Goal: Task Accomplishment & Management: Use online tool/utility

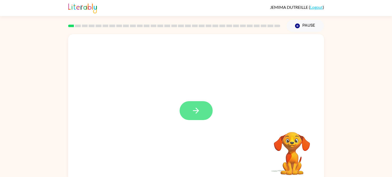
click at [204, 118] on button "button" at bounding box center [196, 110] width 33 height 19
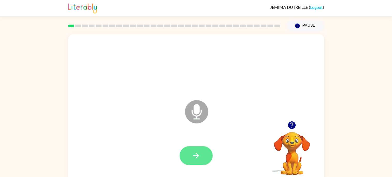
click at [189, 152] on button "button" at bounding box center [196, 155] width 33 height 19
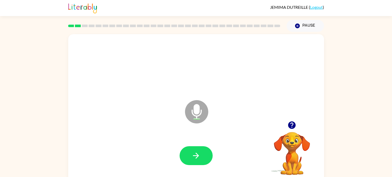
click at [189, 152] on button "button" at bounding box center [196, 155] width 33 height 19
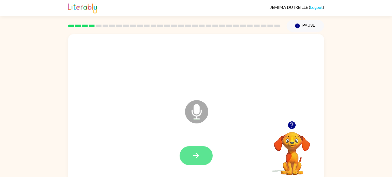
click at [191, 149] on button "button" at bounding box center [196, 155] width 33 height 19
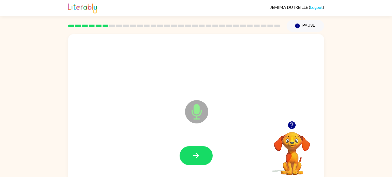
click at [191, 149] on button "button" at bounding box center [196, 155] width 33 height 19
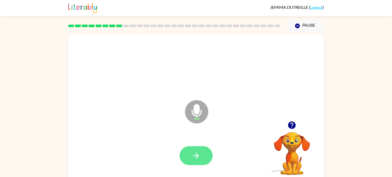
click at [191, 149] on button "button" at bounding box center [196, 155] width 33 height 19
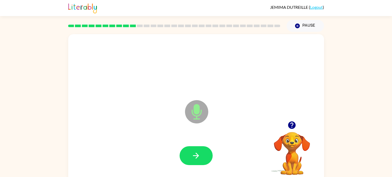
click at [191, 149] on button "button" at bounding box center [196, 155] width 33 height 19
click at [180, 156] on button "button" at bounding box center [196, 155] width 33 height 19
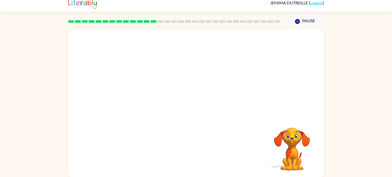
scroll to position [5, 0]
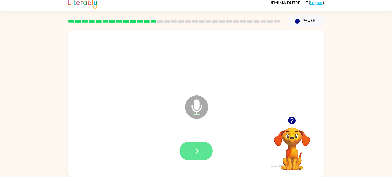
click at [195, 147] on icon "button" at bounding box center [196, 150] width 9 height 9
click at [210, 145] on button "button" at bounding box center [196, 150] width 33 height 19
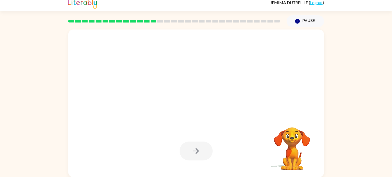
scroll to position [2, 0]
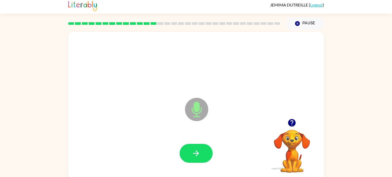
click at [200, 150] on icon "button" at bounding box center [196, 153] width 9 height 9
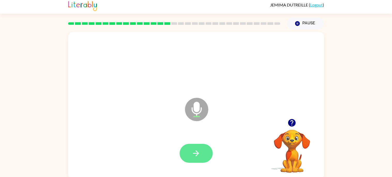
click at [209, 154] on button "button" at bounding box center [196, 153] width 33 height 19
click at [190, 153] on button "button" at bounding box center [196, 153] width 33 height 19
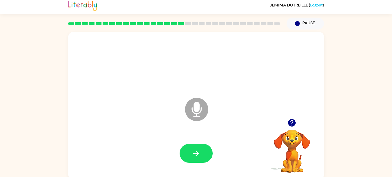
click at [190, 153] on button "button" at bounding box center [196, 153] width 33 height 19
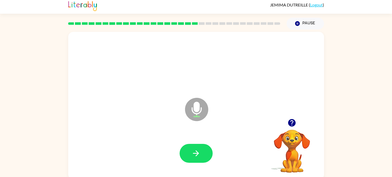
click at [190, 153] on button "button" at bounding box center [196, 153] width 33 height 19
click at [206, 147] on button "button" at bounding box center [196, 153] width 33 height 19
click at [192, 152] on icon "button" at bounding box center [196, 153] width 9 height 9
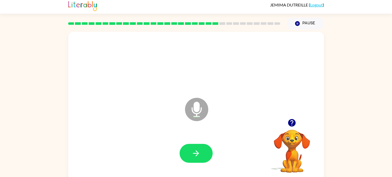
click at [192, 152] on icon "button" at bounding box center [196, 153] width 9 height 9
click at [188, 150] on button "button" at bounding box center [196, 153] width 33 height 19
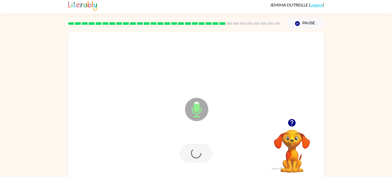
click at [188, 150] on div at bounding box center [196, 153] width 33 height 19
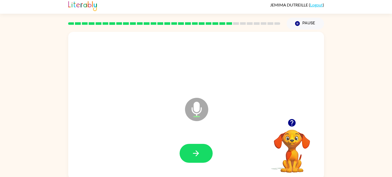
click at [188, 150] on button "button" at bounding box center [196, 153] width 33 height 19
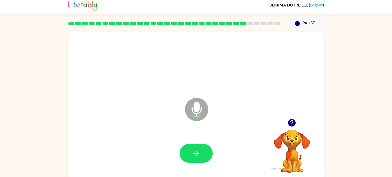
click at [188, 150] on button "button" at bounding box center [196, 153] width 33 height 19
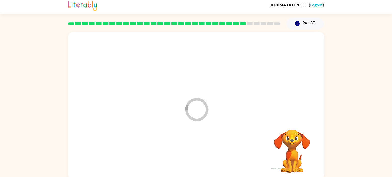
click at [188, 150] on div at bounding box center [196, 153] width 246 height 42
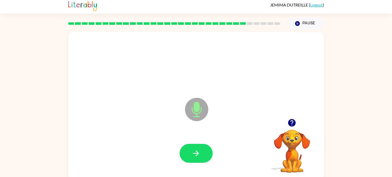
click at [188, 150] on button "button" at bounding box center [196, 153] width 33 height 19
click at [210, 151] on button "button" at bounding box center [196, 153] width 33 height 19
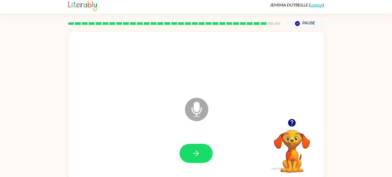
click at [210, 151] on button "button" at bounding box center [196, 153] width 33 height 19
click at [195, 149] on icon "button" at bounding box center [196, 153] width 9 height 9
click at [238, 148] on div at bounding box center [196, 153] width 246 height 42
click at [187, 142] on div at bounding box center [196, 153] width 246 height 42
click at [192, 148] on button "button" at bounding box center [196, 153] width 33 height 19
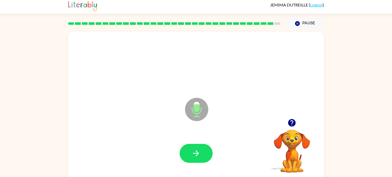
click at [192, 148] on button "button" at bounding box center [196, 153] width 33 height 19
click at [192, 148] on div at bounding box center [196, 153] width 33 height 19
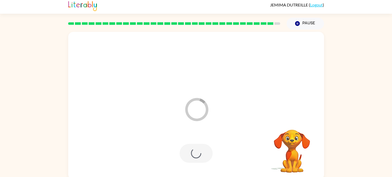
scroll to position [0, 0]
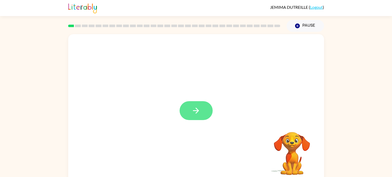
click at [202, 108] on button "button" at bounding box center [196, 110] width 33 height 19
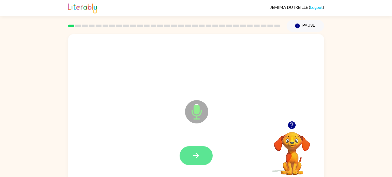
click at [198, 151] on icon "button" at bounding box center [196, 155] width 9 height 9
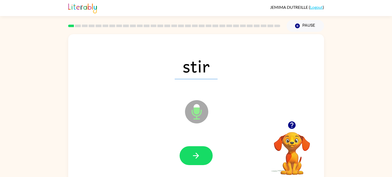
click at [198, 151] on icon "button" at bounding box center [196, 155] width 9 height 9
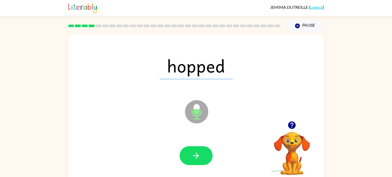
click at [198, 151] on icon "button" at bounding box center [196, 155] width 9 height 9
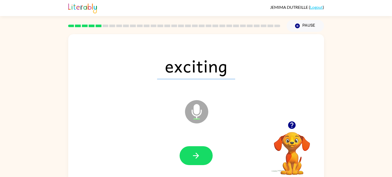
click at [198, 151] on icon "button" at bounding box center [196, 155] width 9 height 9
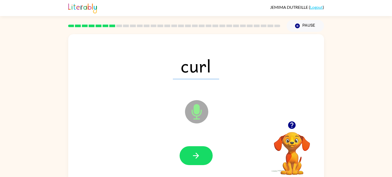
click at [317, 160] on video "Your browser must support playing .mp4 files to use Literably. Please try using…" at bounding box center [292, 150] width 52 height 52
click at [202, 155] on button "button" at bounding box center [196, 155] width 33 height 19
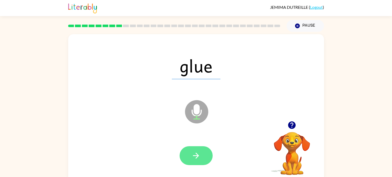
click at [202, 154] on button "button" at bounding box center [196, 155] width 33 height 19
click at [201, 150] on button "button" at bounding box center [196, 155] width 33 height 19
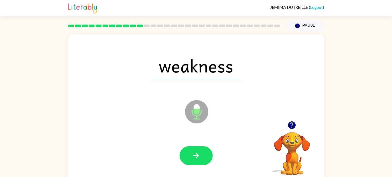
click at [201, 150] on button "button" at bounding box center [196, 155] width 33 height 19
click at [201, 150] on div at bounding box center [196, 155] width 33 height 19
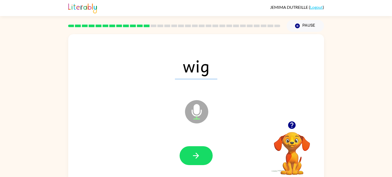
click at [201, 150] on button "button" at bounding box center [196, 155] width 33 height 19
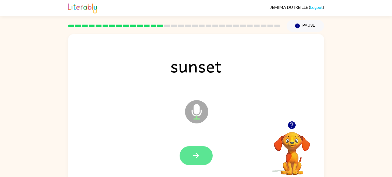
click at [200, 151] on icon "button" at bounding box center [196, 155] width 9 height 9
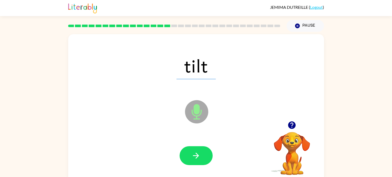
click at [200, 151] on icon "button" at bounding box center [196, 155] width 9 height 9
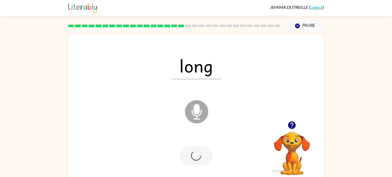
click at [200, 150] on div at bounding box center [196, 155] width 33 height 19
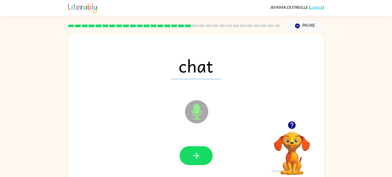
click at [200, 151] on icon "button" at bounding box center [196, 155] width 9 height 9
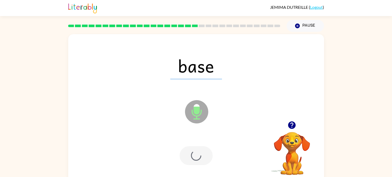
click at [200, 150] on div at bounding box center [196, 155] width 33 height 19
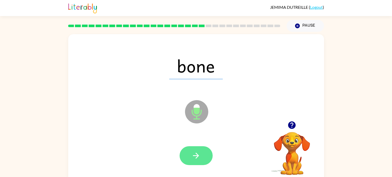
click at [199, 150] on button "button" at bounding box center [196, 155] width 33 height 19
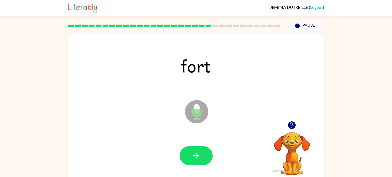
click at [199, 150] on button "button" at bounding box center [196, 155] width 33 height 19
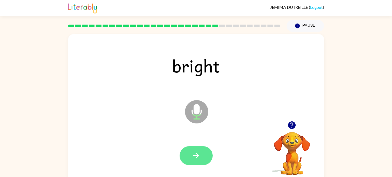
click at [198, 152] on icon "button" at bounding box center [196, 155] width 9 height 9
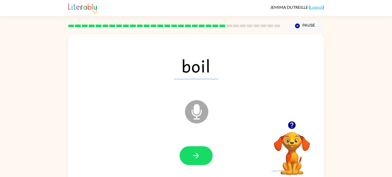
click at [292, 124] on icon "button" at bounding box center [291, 124] width 7 height 7
click at [196, 156] on icon "button" at bounding box center [196, 155] width 9 height 9
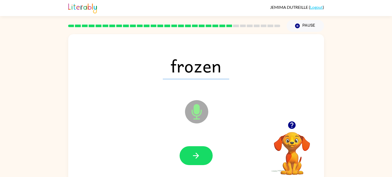
click at [196, 156] on icon "button" at bounding box center [196, 155] width 9 height 9
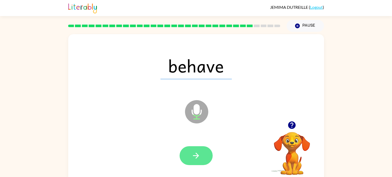
click at [196, 156] on icon "button" at bounding box center [196, 155] width 9 height 9
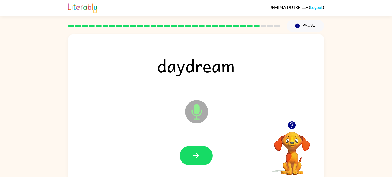
click at [196, 156] on icon "button" at bounding box center [196, 155] width 9 height 9
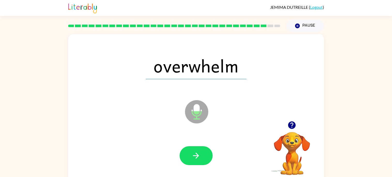
click at [237, 149] on div at bounding box center [196, 155] width 246 height 42
click at [195, 150] on button "button" at bounding box center [196, 155] width 33 height 19
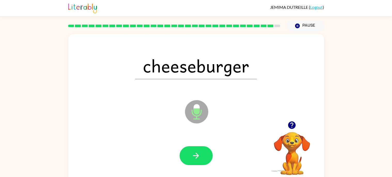
click at [195, 150] on button "button" at bounding box center [196, 155] width 33 height 19
